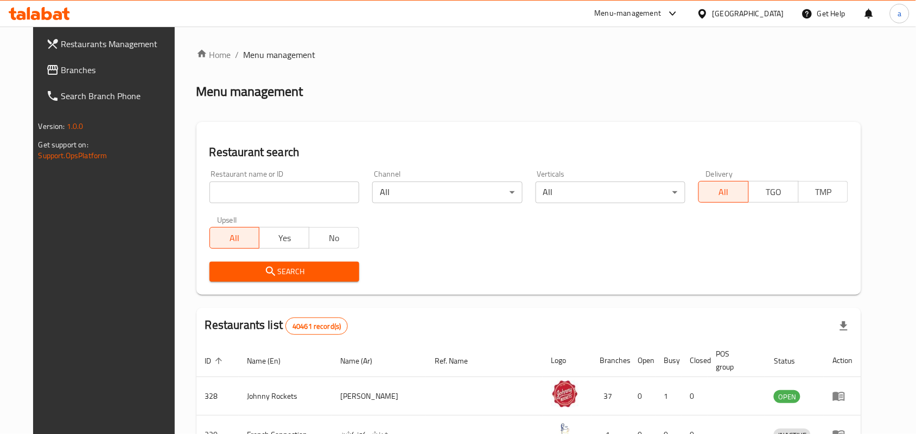
click at [264, 196] on input "search" at bounding box center [284, 193] width 150 height 22
click at [74, 253] on div "Restaurants Management Branches Search Branch Phone Version: 1.0.0 Get support …" at bounding box center [109, 244] width 153 height 434
click at [50, 245] on div "Restaurants Management Branches Search Branch Phone Version: 1.0.0 Get support …" at bounding box center [109, 244] width 153 height 434
click at [732, 11] on div "United Arab Emirates" at bounding box center [748, 14] width 72 height 12
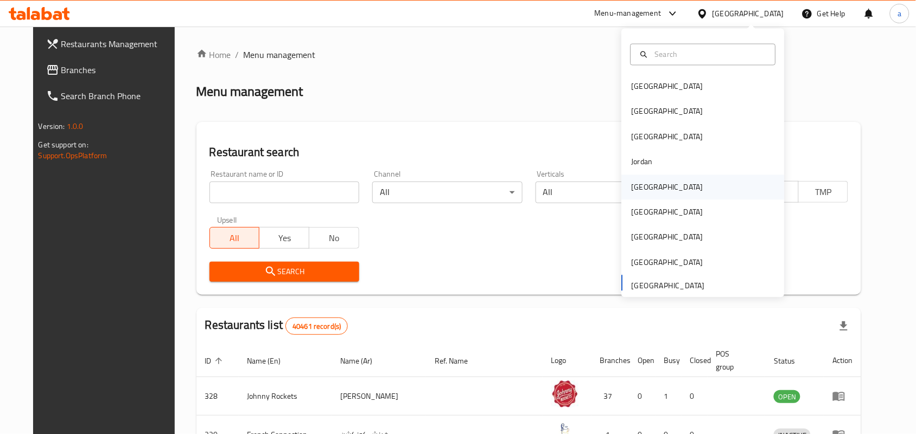
click at [646, 185] on div "Kuwait" at bounding box center [667, 187] width 89 height 25
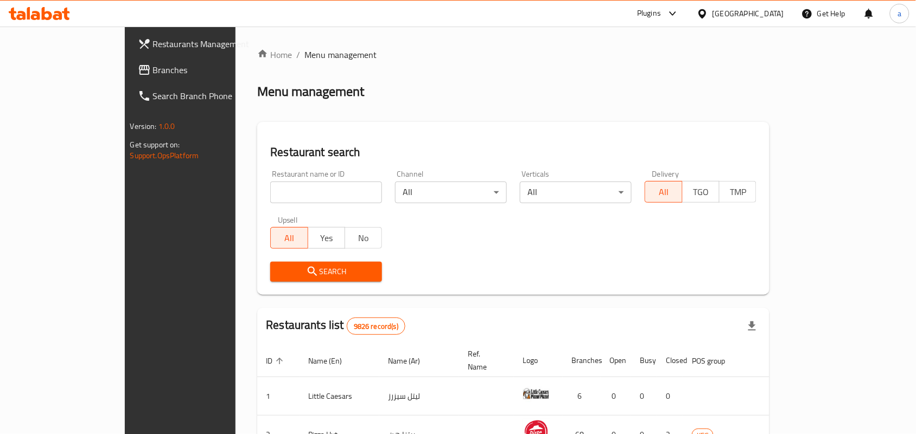
click at [153, 69] on span "Branches" at bounding box center [211, 69] width 116 height 13
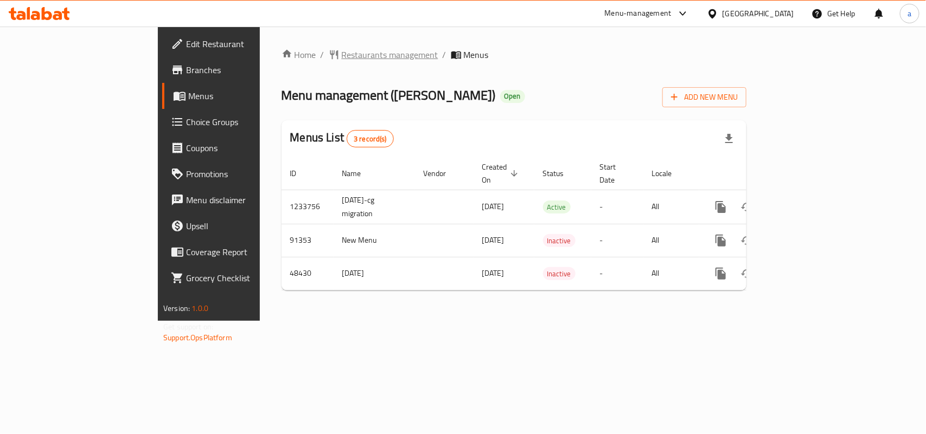
click at [342, 53] on span "Restaurants management" at bounding box center [390, 54] width 97 height 13
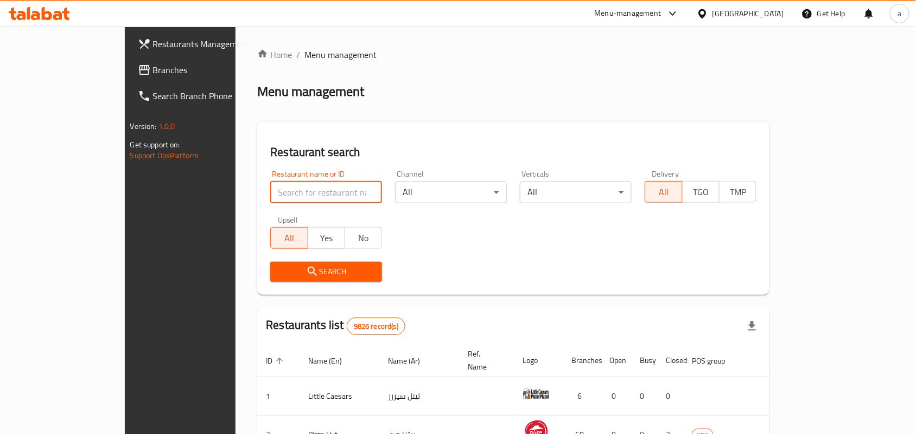
click at [270, 190] on input "search" at bounding box center [326, 193] width 112 height 22
paste input "24426"
type input "24426"
click button "Search" at bounding box center [326, 272] width 112 height 20
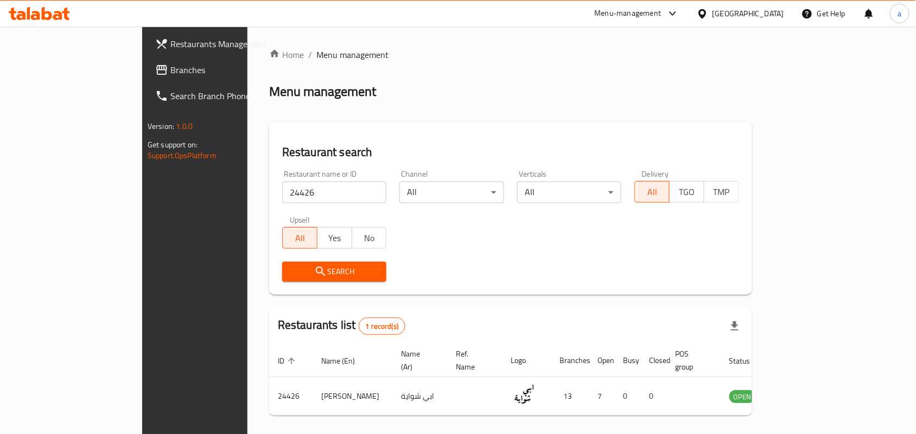
click at [170, 74] on span "Branches" at bounding box center [228, 69] width 116 height 13
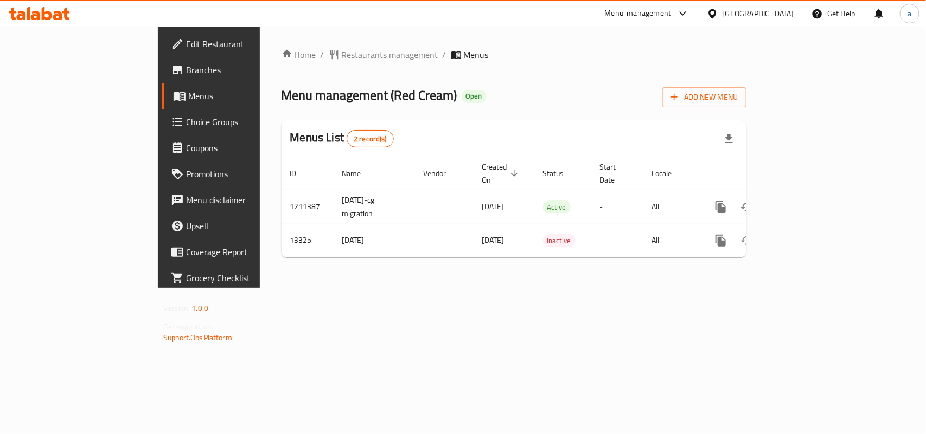
click at [342, 55] on span "Restaurants management" at bounding box center [390, 54] width 97 height 13
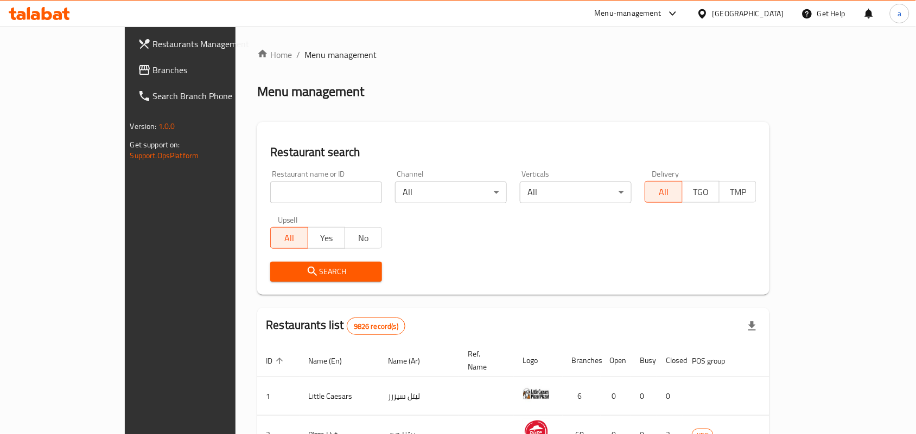
click at [270, 193] on input "search" at bounding box center [326, 193] width 112 height 22
paste input "8144"
type input "8144"
click button "Search" at bounding box center [326, 272] width 112 height 20
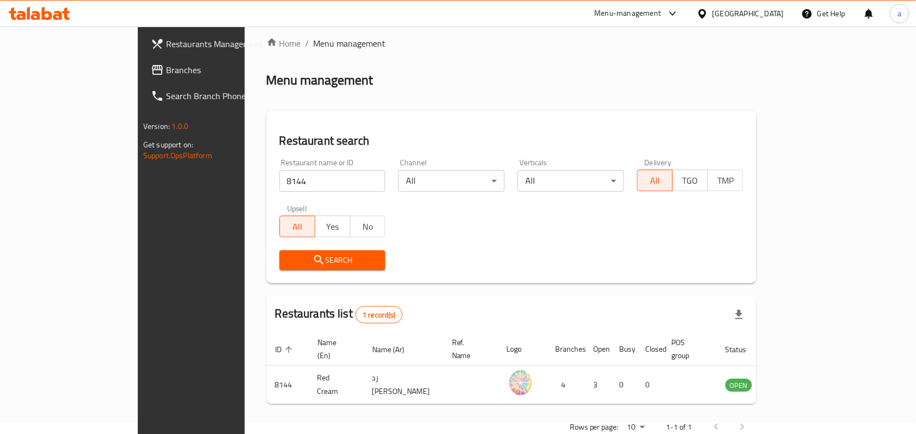
scroll to position [28, 0]
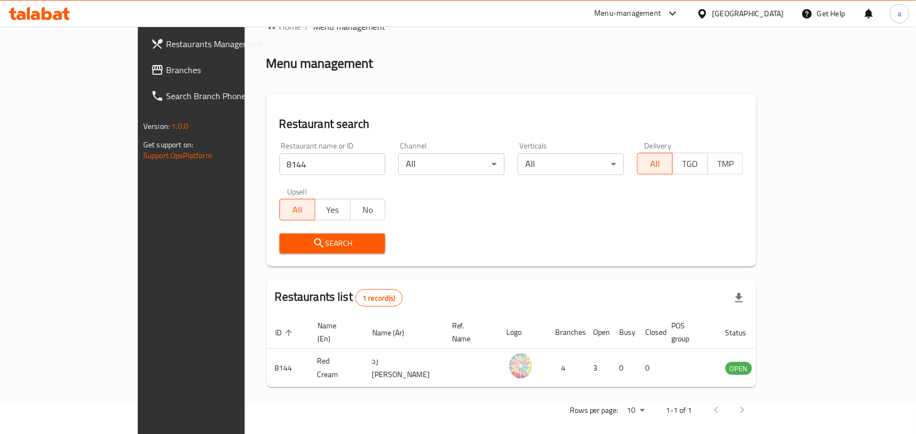
drag, startPoint x: 772, startPoint y: 4, endPoint x: 771, endPoint y: 15, distance: 10.9
click at [772, 4] on div "[GEOGRAPHIC_DATA]" at bounding box center [740, 14] width 105 height 26
click at [771, 10] on div "[GEOGRAPHIC_DATA]" at bounding box center [748, 14] width 72 height 12
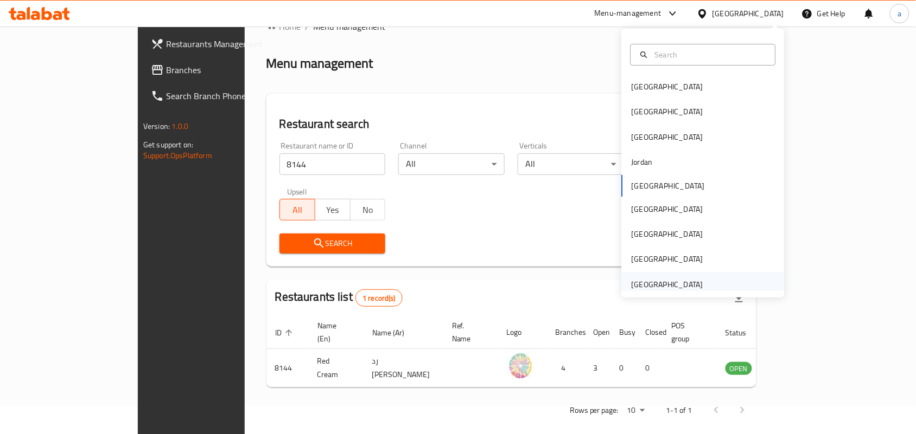
click at [674, 281] on div "[GEOGRAPHIC_DATA]" at bounding box center [667, 285] width 72 height 12
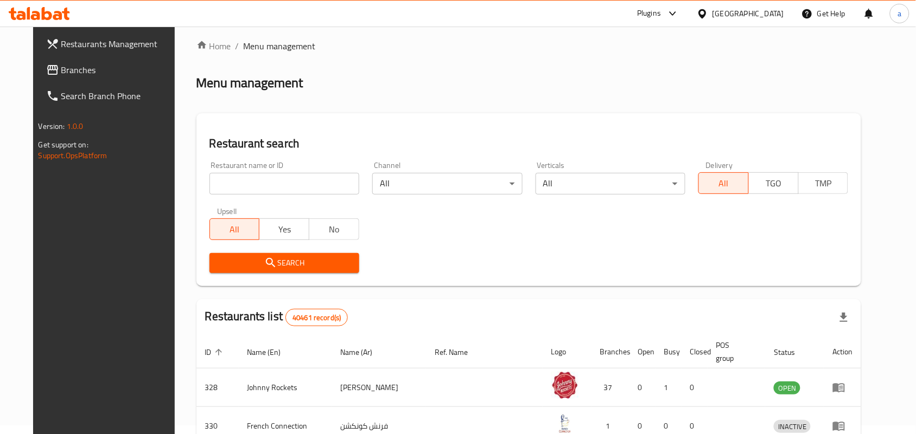
scroll to position [28, 0]
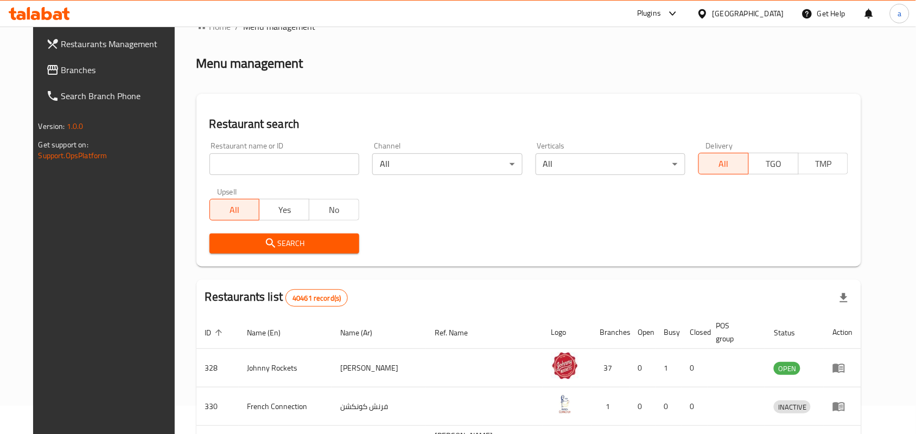
click at [72, 73] on span "Branches" at bounding box center [119, 69] width 116 height 13
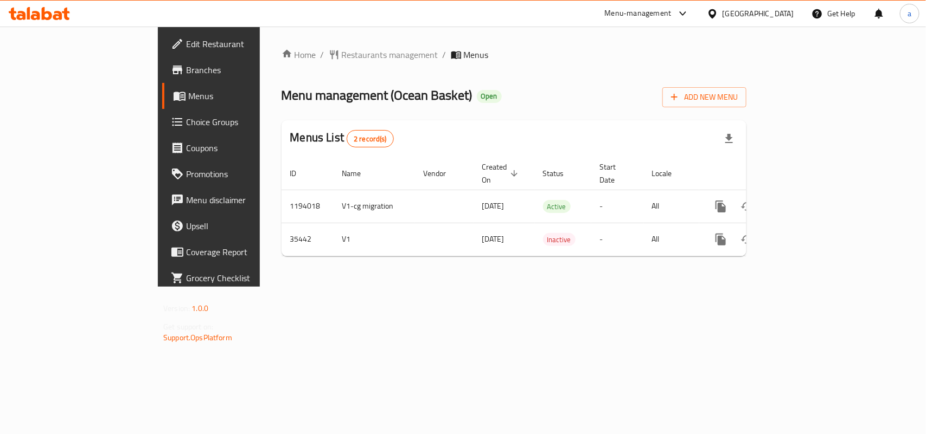
click at [342, 56] on span "Restaurants management" at bounding box center [390, 54] width 97 height 13
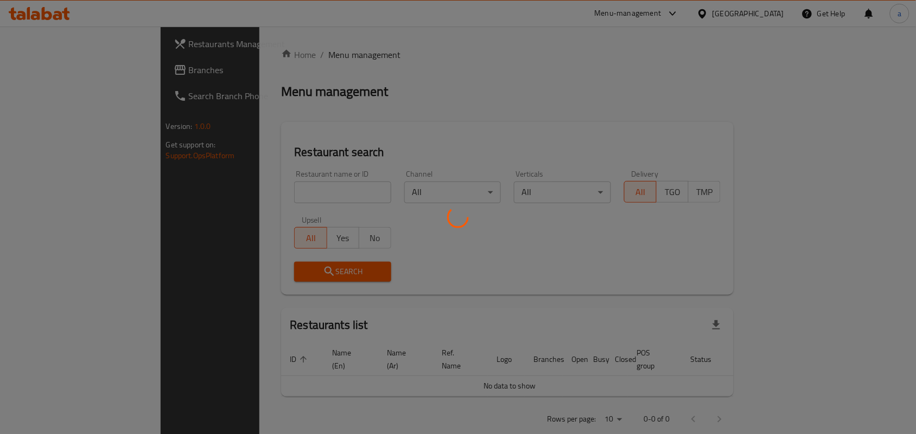
click at [240, 193] on div at bounding box center [458, 217] width 916 height 434
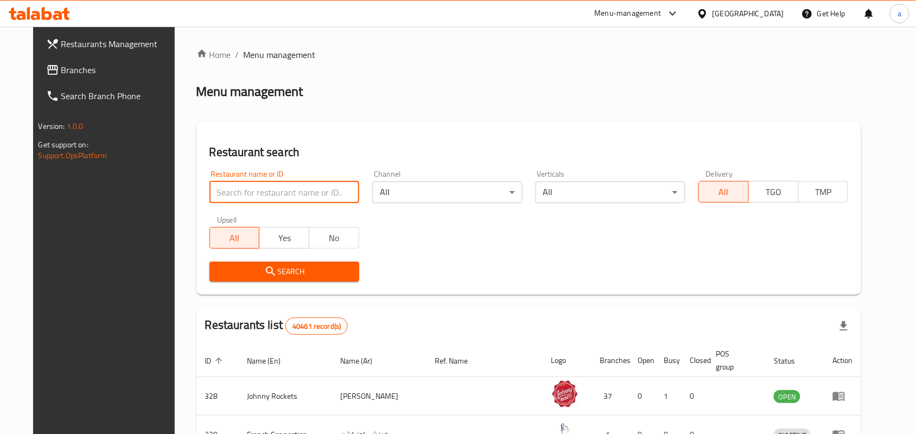
click at [240, 193] on input "search" at bounding box center [284, 193] width 150 height 22
paste input "18278"
type input "18278"
click button "Search" at bounding box center [284, 272] width 150 height 20
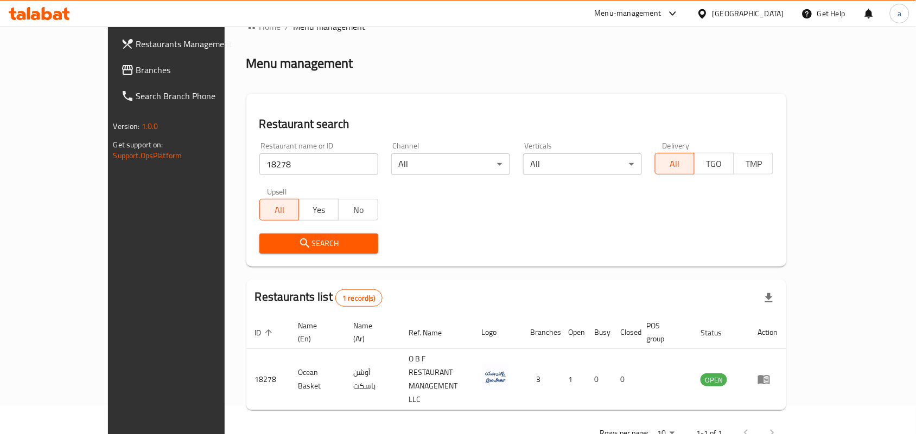
scroll to position [17, 0]
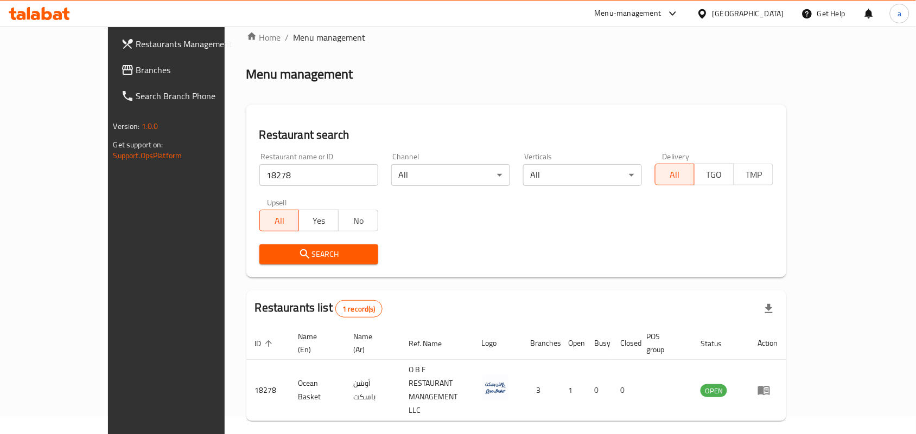
click at [754, 5] on div "[GEOGRAPHIC_DATA]" at bounding box center [740, 14] width 105 height 26
click at [715, 19] on div "[GEOGRAPHIC_DATA]" at bounding box center [748, 14] width 72 height 12
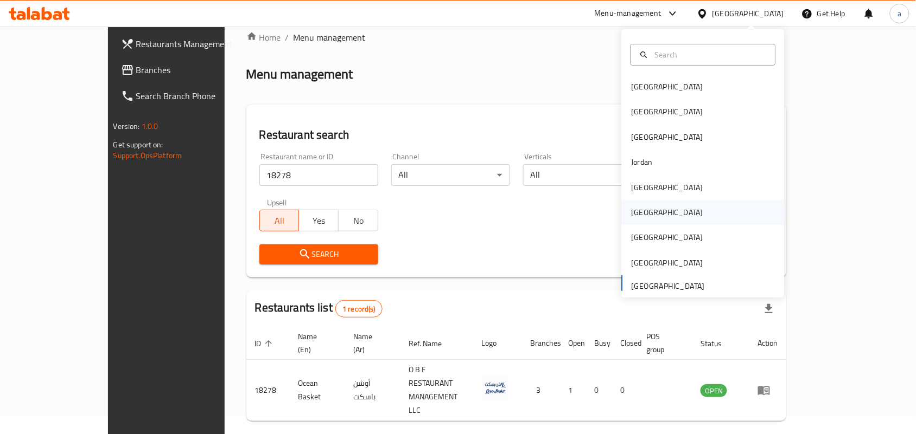
click at [633, 212] on div "[GEOGRAPHIC_DATA]" at bounding box center [667, 213] width 72 height 12
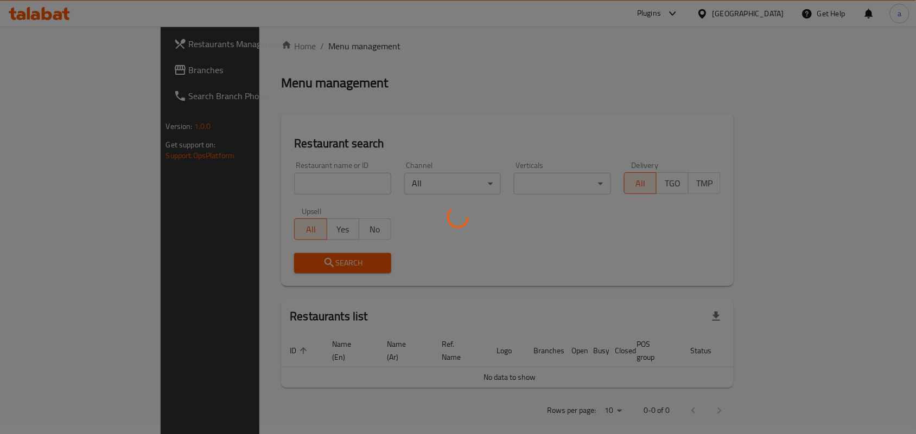
scroll to position [17, 0]
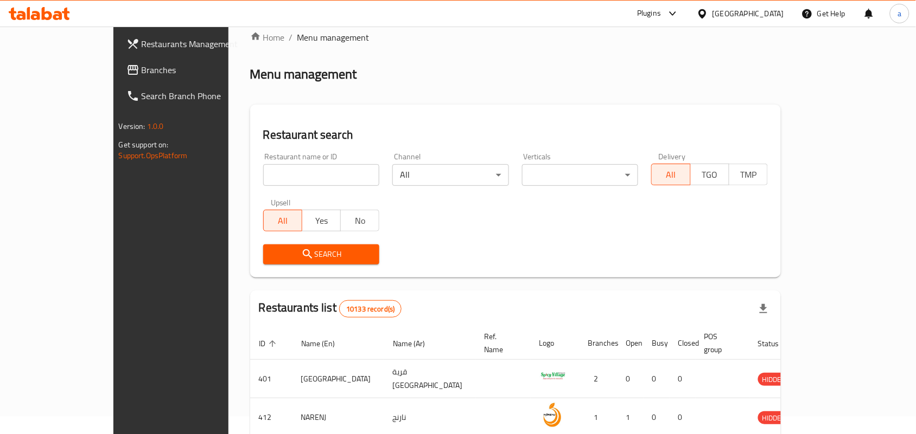
click at [142, 74] on span "Branches" at bounding box center [200, 69] width 116 height 13
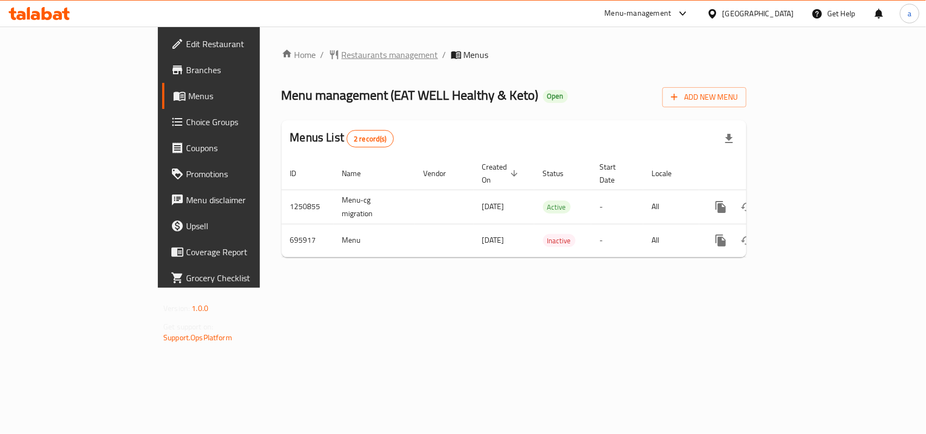
click at [342, 52] on span "Restaurants management" at bounding box center [390, 54] width 97 height 13
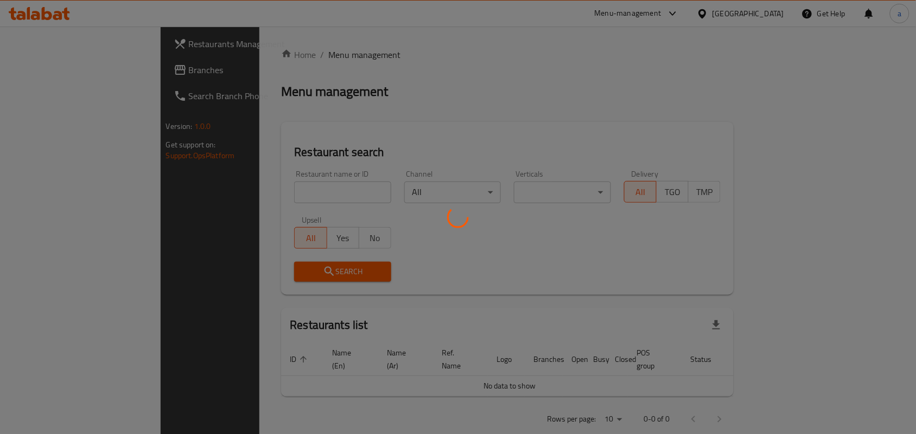
click at [254, 191] on div at bounding box center [458, 217] width 916 height 434
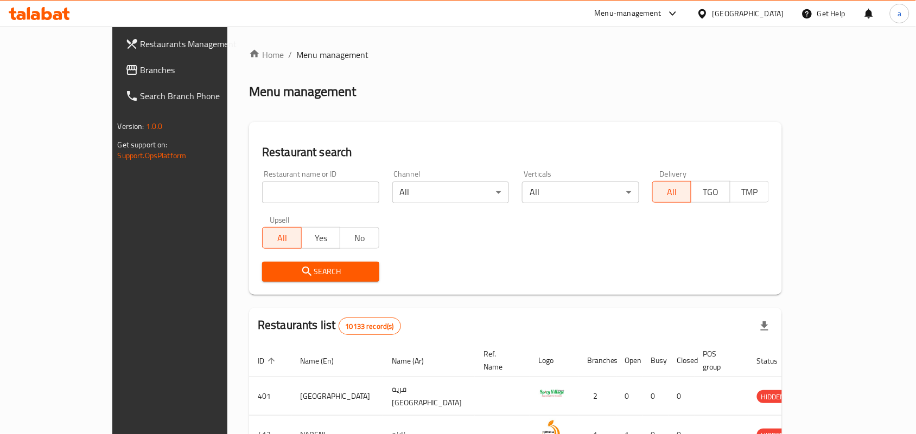
click at [262, 191] on input "search" at bounding box center [320, 193] width 117 height 22
paste input "643876"
type input "643876"
click button "Search" at bounding box center [320, 272] width 117 height 20
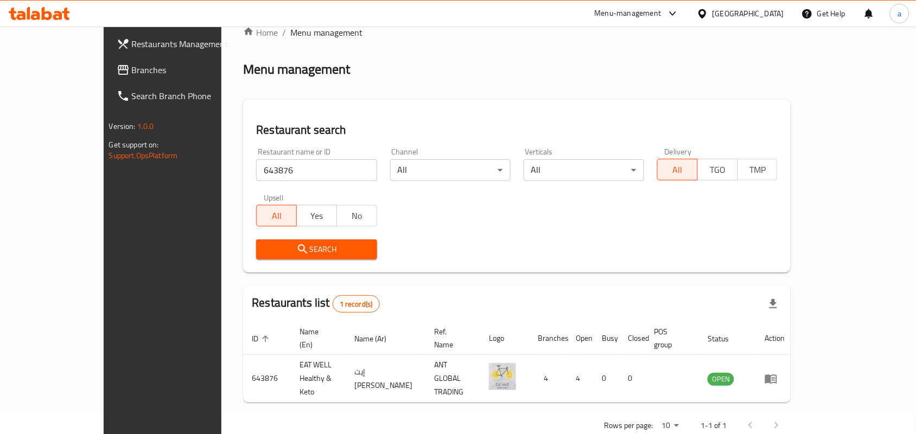
scroll to position [28, 0]
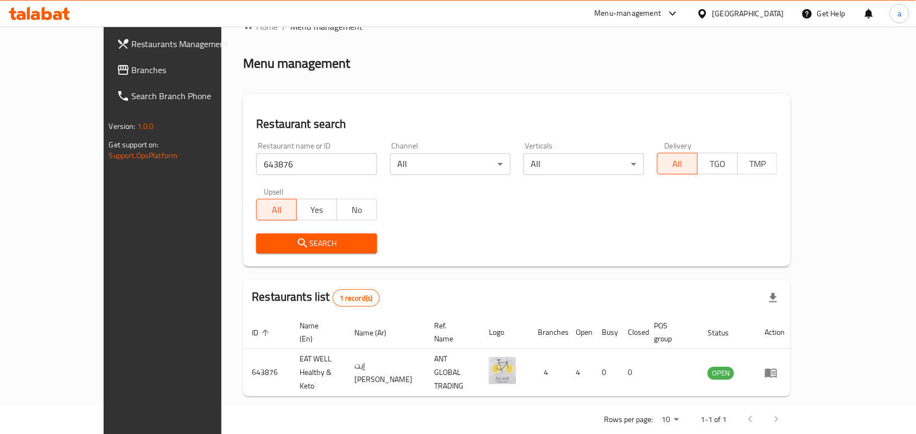
click at [782, 12] on div "[GEOGRAPHIC_DATA]" at bounding box center [748, 14] width 72 height 12
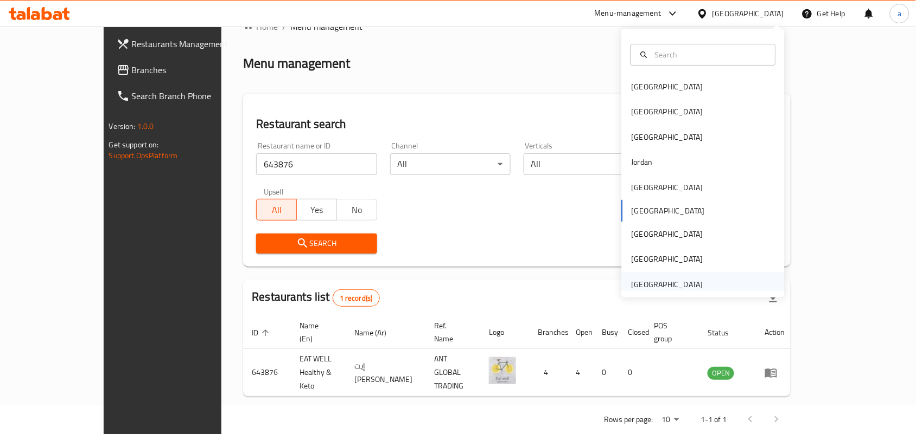
click at [671, 280] on div "[GEOGRAPHIC_DATA]" at bounding box center [667, 285] width 72 height 12
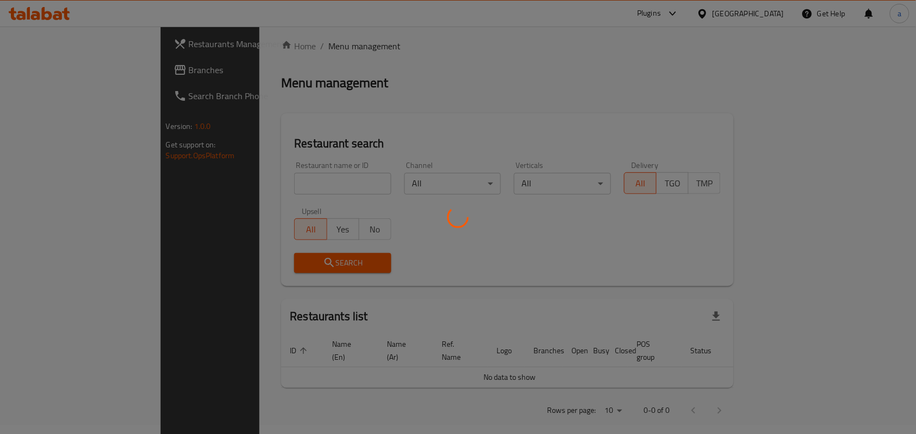
click at [68, 69] on div at bounding box center [458, 217] width 916 height 434
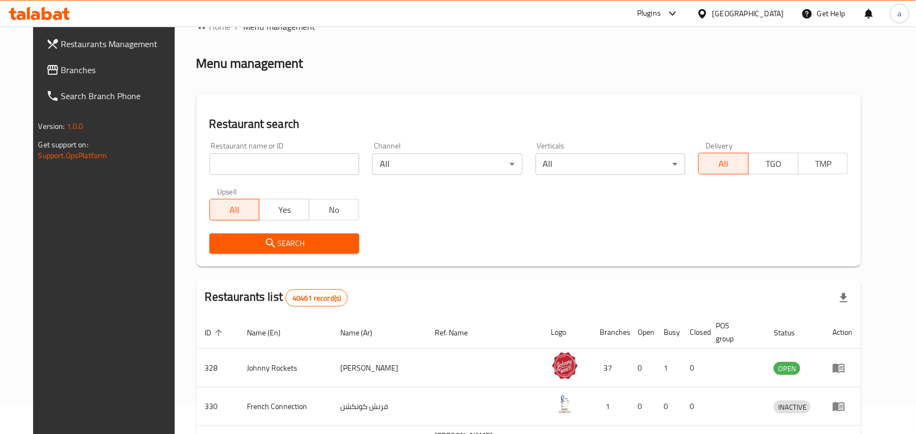
click at [64, 75] on span "Branches" at bounding box center [119, 69] width 116 height 13
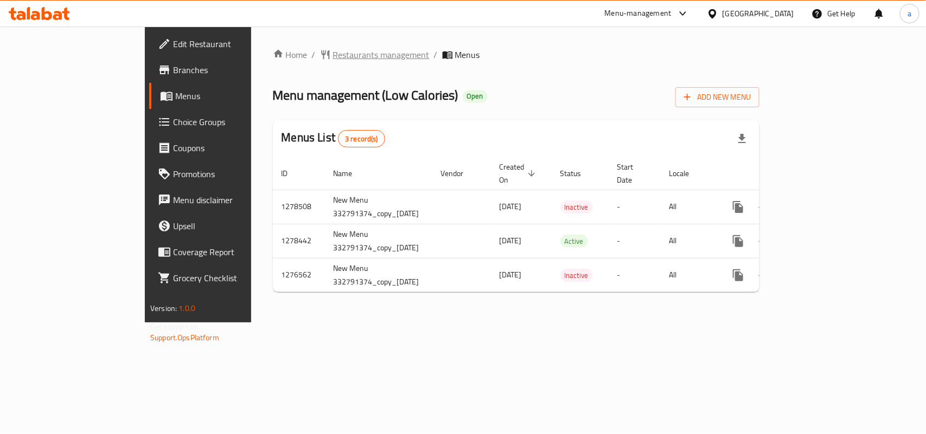
click at [333, 50] on span "Restaurants management" at bounding box center [381, 54] width 97 height 13
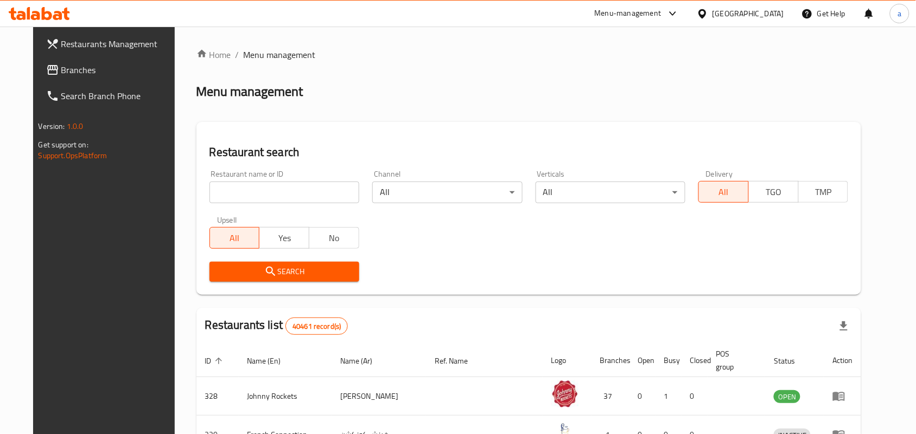
click at [235, 191] on input "search" at bounding box center [284, 193] width 150 height 22
paste input "675614"
type input "675614"
click button "Search" at bounding box center [284, 272] width 150 height 20
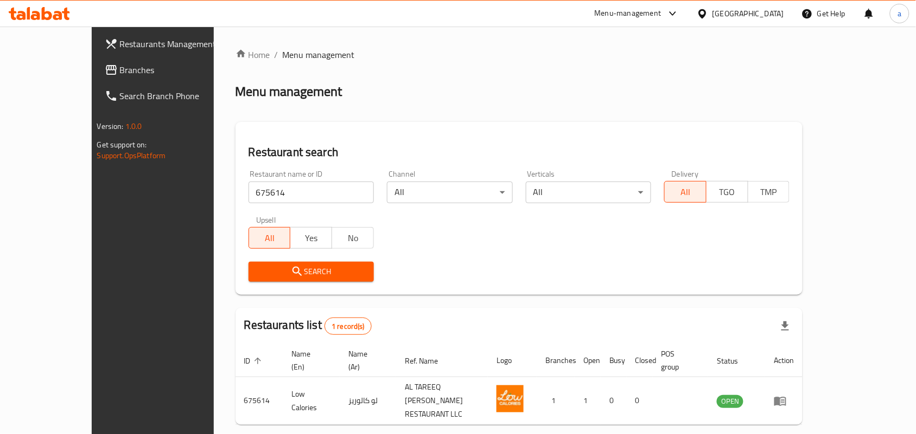
click at [705, 19] on icon at bounding box center [701, 13] width 11 height 11
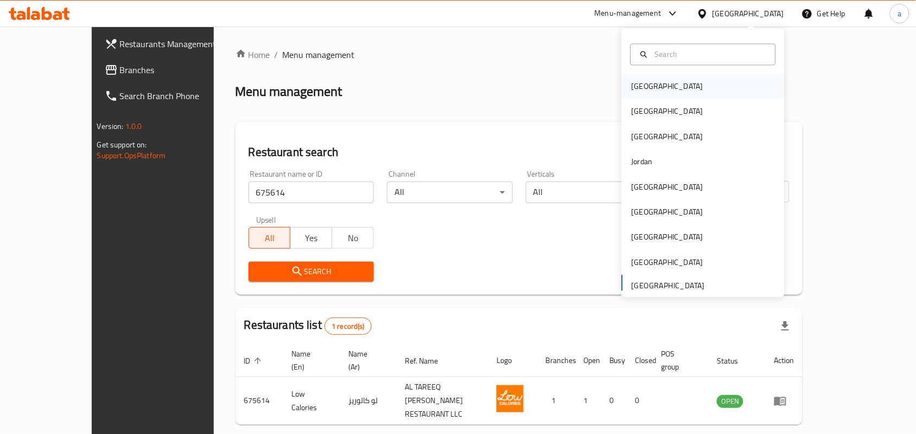
click at [662, 79] on div "[GEOGRAPHIC_DATA]" at bounding box center [703, 86] width 163 height 25
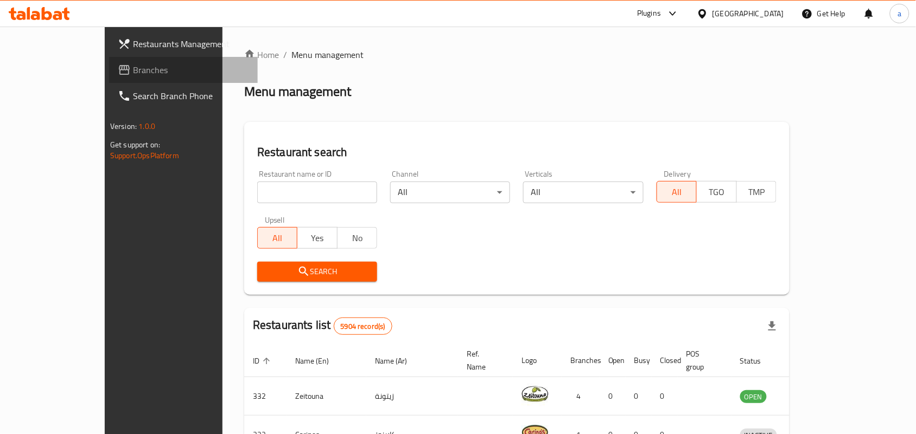
click at [133, 66] on span "Branches" at bounding box center [191, 69] width 116 height 13
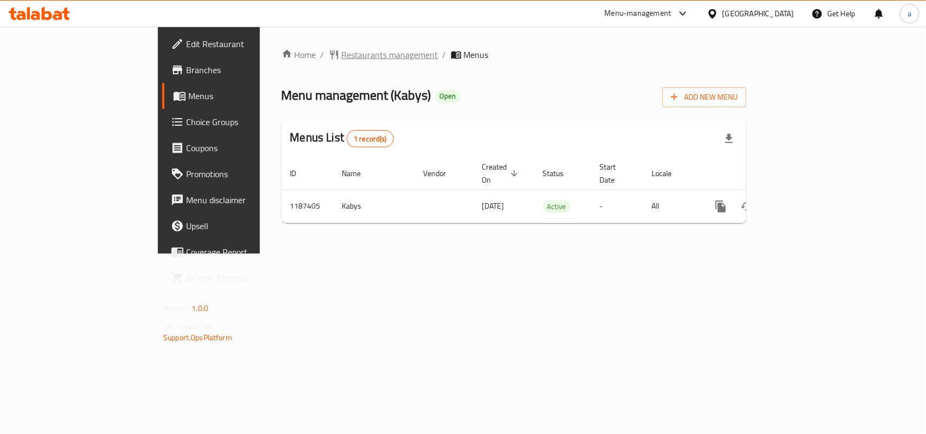
click at [342, 56] on span "Restaurants management" at bounding box center [390, 54] width 97 height 13
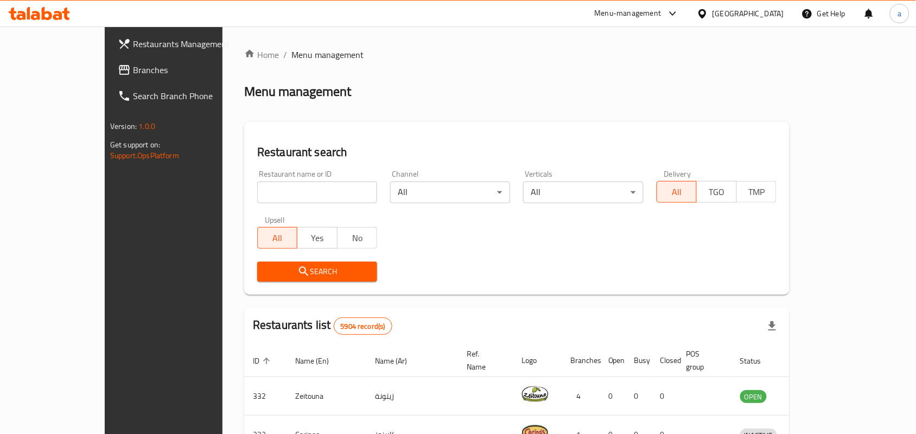
click at [257, 188] on input "search" at bounding box center [317, 193] width 120 height 22
paste input "712183"
type input "712183"
click button "Search" at bounding box center [317, 272] width 120 height 20
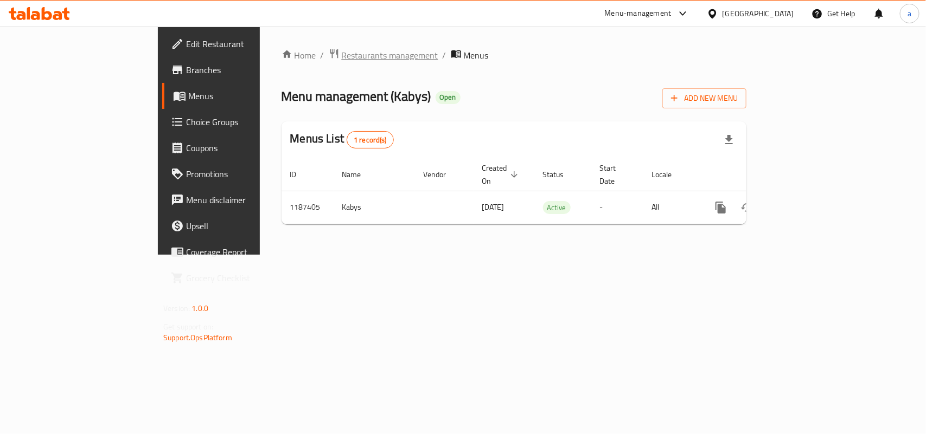
click at [342, 49] on span "Restaurants management" at bounding box center [390, 55] width 97 height 13
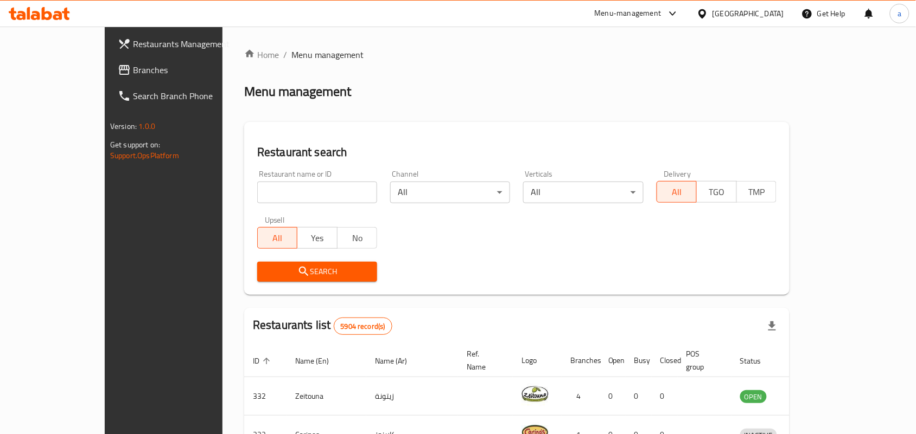
click at [266, 189] on input "search" at bounding box center [317, 193] width 120 height 22
paste input "667062"
type input "667062"
click button "Search" at bounding box center [317, 272] width 120 height 20
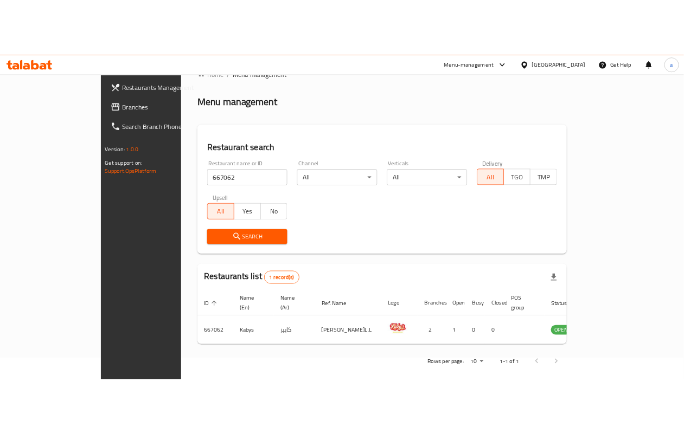
scroll to position [17, 0]
